Goal: Obtain resource: Obtain resource

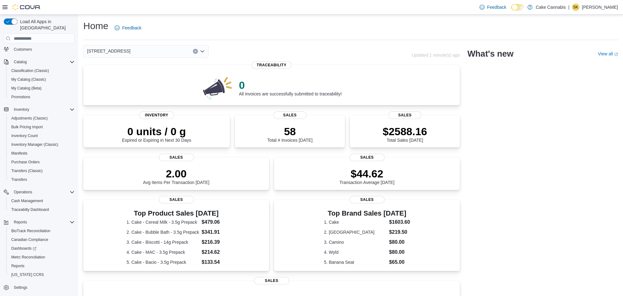
scroll to position [54, 0]
click at [15, 264] on span "Reports" at bounding box center [17, 266] width 13 height 5
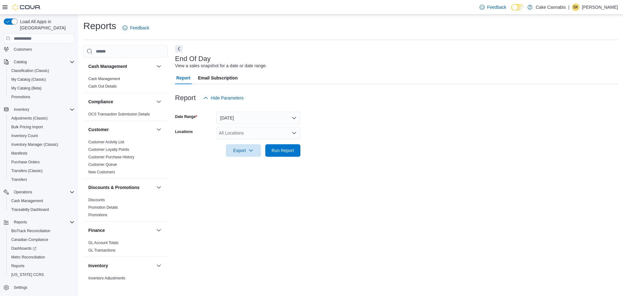
click at [239, 121] on button "[DATE]" at bounding box center [258, 118] width 84 height 13
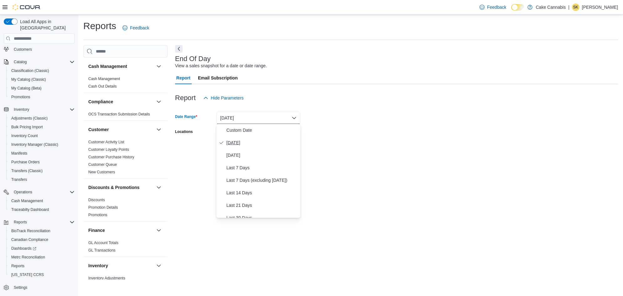
click at [246, 144] on span "[DATE]" at bounding box center [261, 143] width 71 height 8
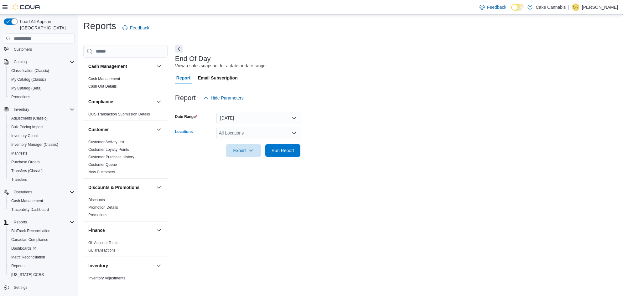
click at [245, 130] on div "All Locations" at bounding box center [258, 133] width 84 height 13
click at [245, 142] on span "Cake Cannabis" at bounding box center [242, 143] width 30 height 6
click at [244, 143] on span "[STREET_ADDRESS]" at bounding box center [251, 143] width 43 height 6
click at [291, 207] on div "End Of Day View a sales snapshot for a date or date range. Report Email Subscri…" at bounding box center [396, 162] width 443 height 235
click at [288, 161] on span "Run Report" at bounding box center [282, 160] width 23 height 6
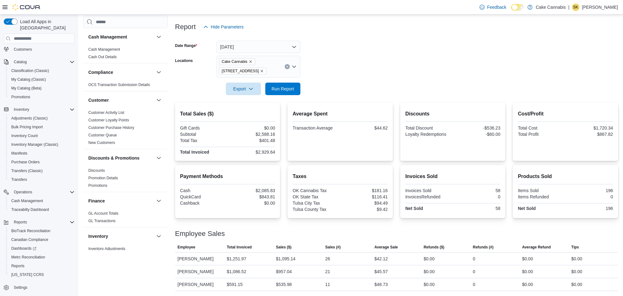
scroll to position [71, 0]
click at [258, 88] on button "Export" at bounding box center [243, 89] width 35 height 13
click at [249, 114] on span "Export to Pdf" at bounding box center [244, 113] width 28 height 5
click at [373, 60] on form "Date Range Today Locations Cake Cannabis 1402 S Peoria Ave ste 140 Export Run R…" at bounding box center [396, 64] width 443 height 62
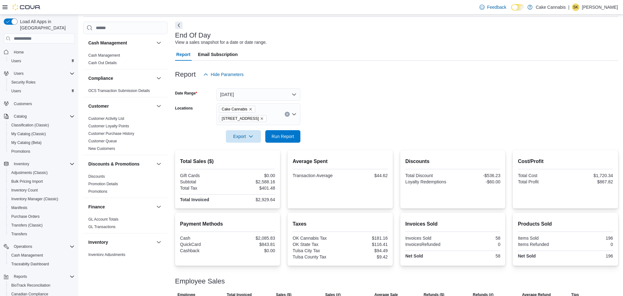
scroll to position [24, 0]
click at [286, 112] on icon "Clear input" at bounding box center [287, 113] width 3 height 3
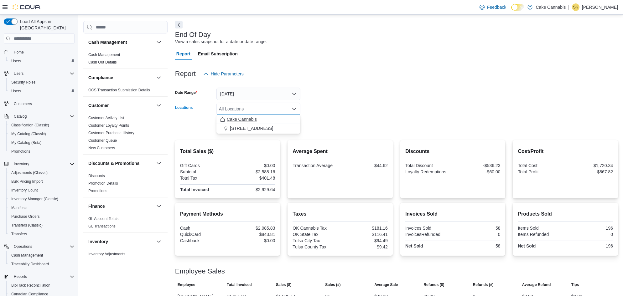
click at [261, 124] on button "Cake Cannabis" at bounding box center [258, 119] width 84 height 9
click at [261, 124] on button "[STREET_ADDRESS]" at bounding box center [258, 119] width 84 height 9
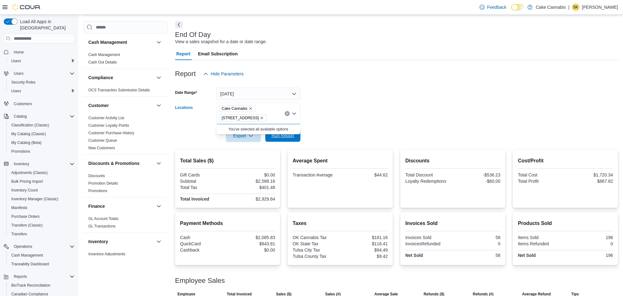
click at [280, 137] on span "Run Report" at bounding box center [282, 135] width 23 height 6
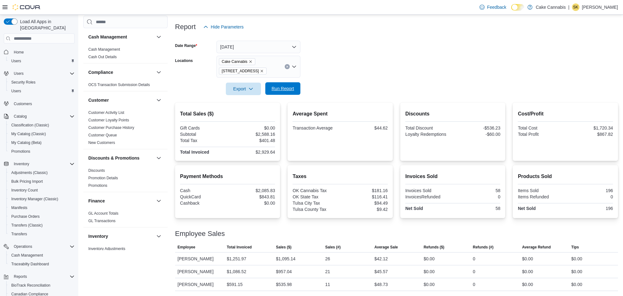
scroll to position [71, 0]
click at [273, 85] on span "Run Report" at bounding box center [283, 89] width 28 height 13
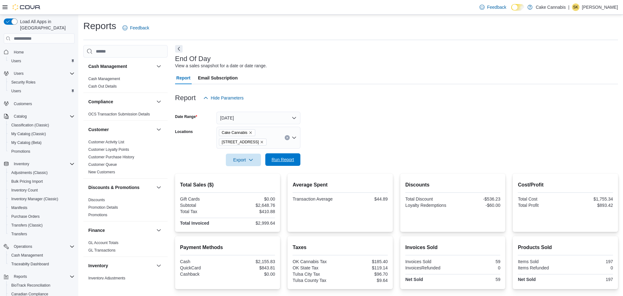
click at [285, 161] on span "Run Report" at bounding box center [282, 160] width 23 height 6
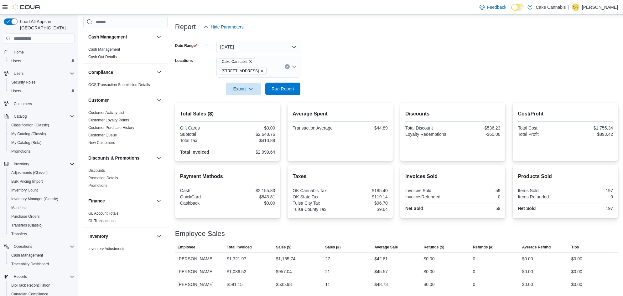
scroll to position [71, 0]
click at [268, 93] on button "Run Report" at bounding box center [282, 89] width 35 height 13
click at [255, 93] on span "Export" at bounding box center [243, 89] width 28 height 13
click at [244, 111] on button "Export to Pdf" at bounding box center [244, 114] width 36 height 13
